Goal: Task Accomplishment & Management: Use online tool/utility

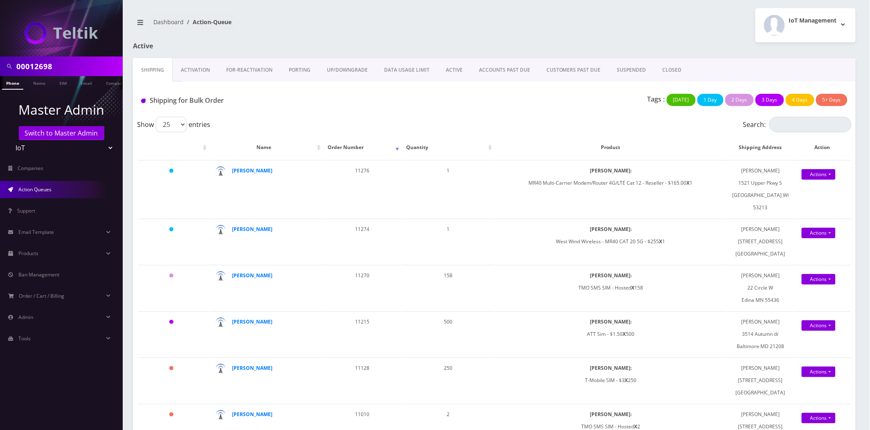
drag, startPoint x: 160, startPoint y: 82, endPoint x: 200, endPoint y: 73, distance: 41.1
click at [162, 82] on div "Shipping for Bulk Order Tags : Today 1 Day 2 Days 3 Days 4 Days 5+ Days" at bounding box center [494, 98] width 723 height 35
click at [200, 73] on link "Activation" at bounding box center [195, 70] width 45 height 24
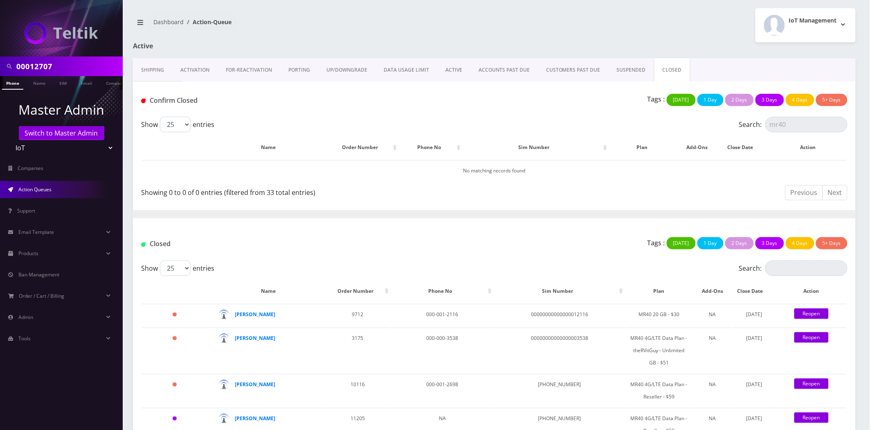
click at [527, 30] on div "IoT Management Logout" at bounding box center [679, 25] width 368 height 34
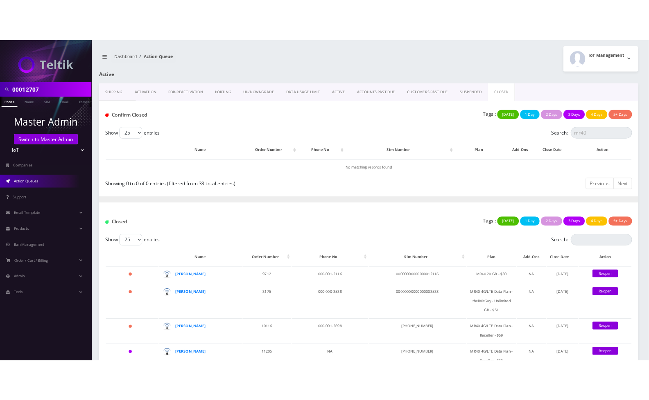
scroll to position [0, 4]
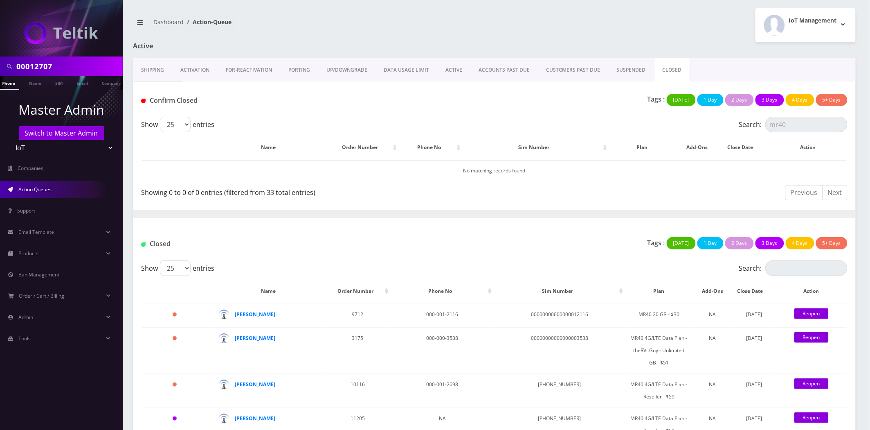
click at [177, 68] on link "Activation" at bounding box center [194, 70] width 45 height 24
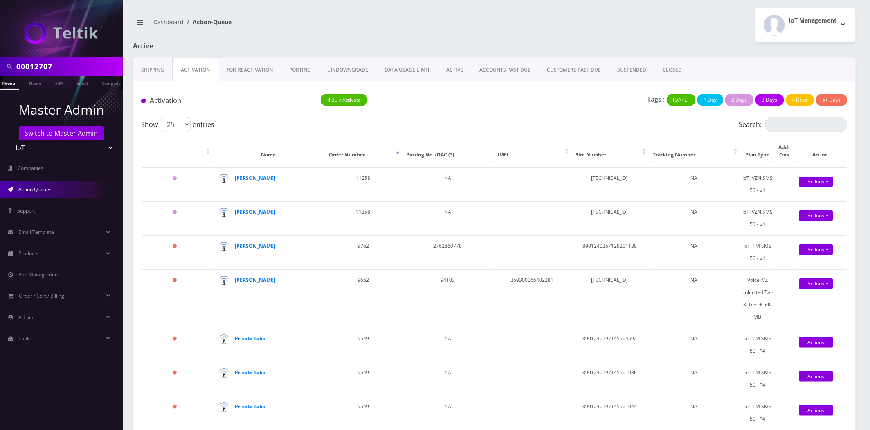
click at [315, 43] on h1 "Active" at bounding box center [249, 46] width 233 height 8
click at [203, 83] on div "Activation Bulk Activate Tags : [DATE] 1 Day 2 Days 3 Days 4 Days 5+ Days" at bounding box center [494, 98] width 723 height 35
click at [158, 68] on link "Shipping" at bounding box center [152, 70] width 39 height 24
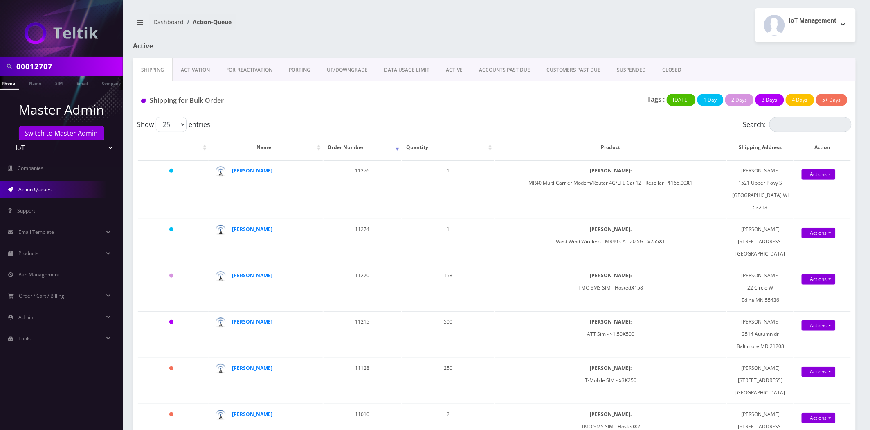
click at [310, 23] on nav "Dashboard Action-Queue" at bounding box center [311, 25] width 356 height 23
drag, startPoint x: 209, startPoint y: 82, endPoint x: 207, endPoint y: 76, distance: 6.5
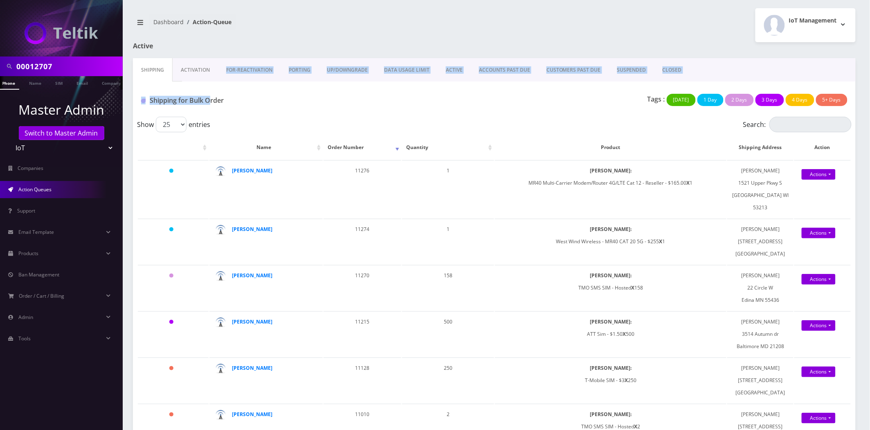
click at [206, 76] on link "Activation" at bounding box center [195, 70] width 45 height 24
